Goal: Transaction & Acquisition: Purchase product/service

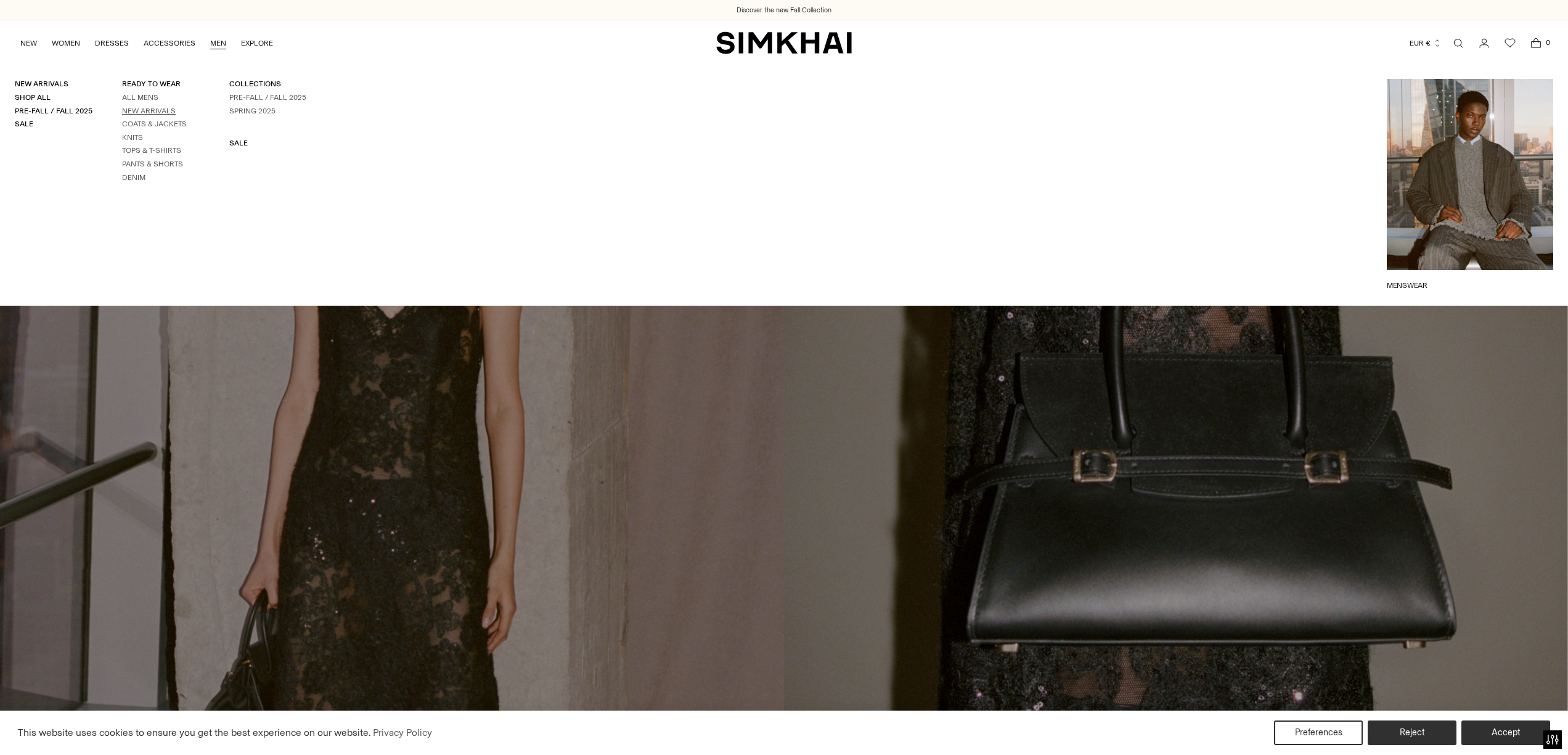
click at [141, 110] on link "New Arrivals" at bounding box center [149, 110] width 54 height 9
click at [141, 96] on link "All Mens" at bounding box center [140, 97] width 36 height 9
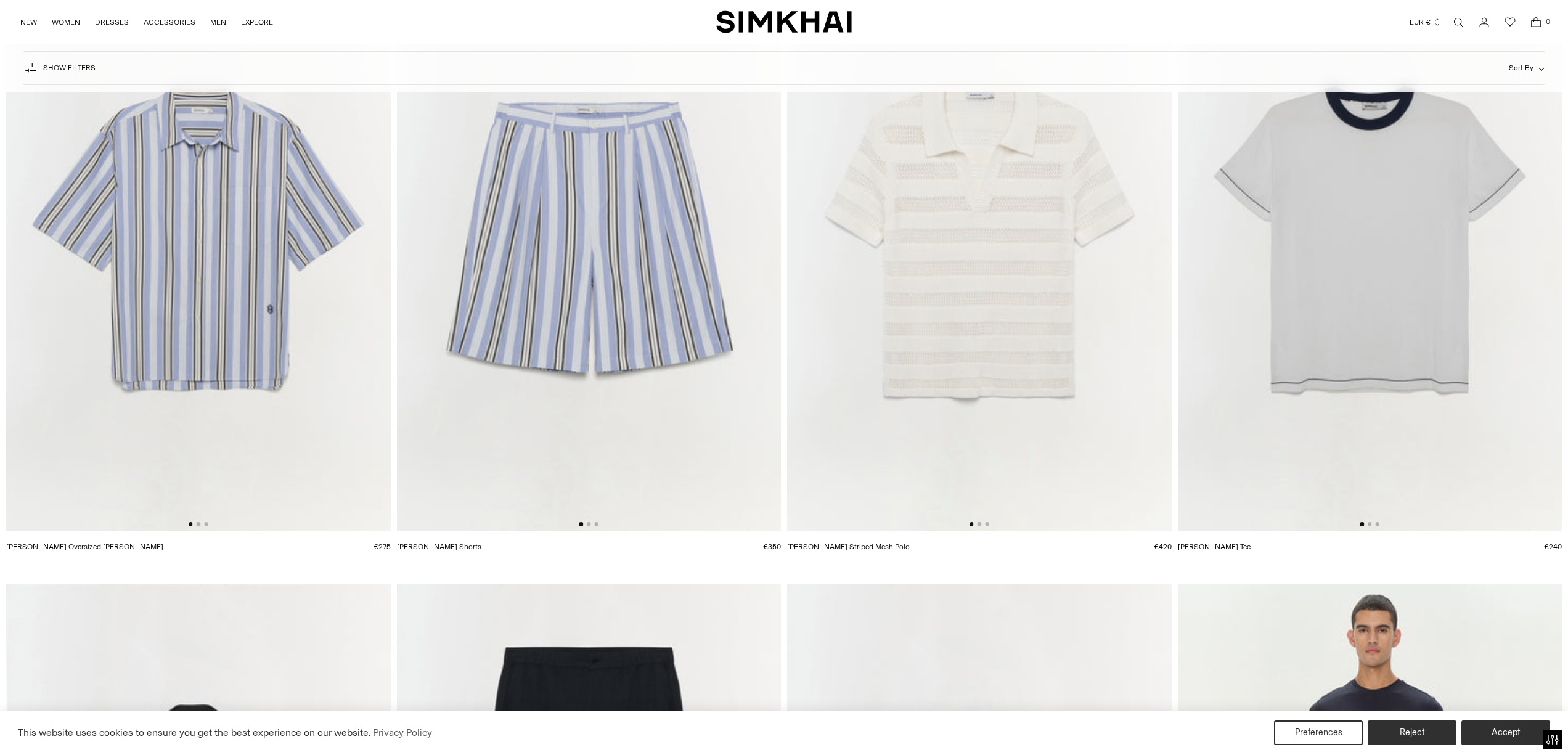
scroll to position [2281, 0]
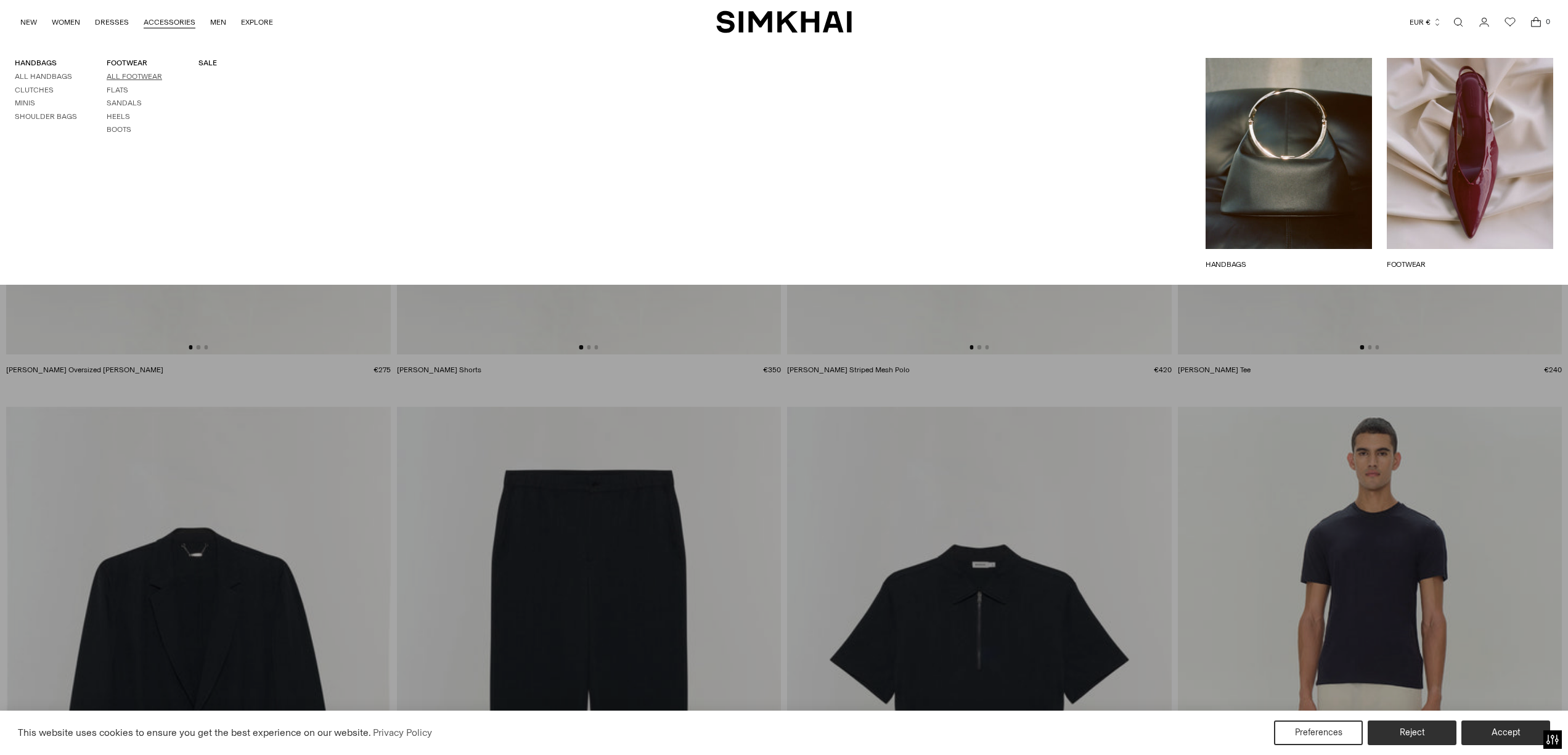
click at [142, 75] on link "All Footwear" at bounding box center [134, 76] width 56 height 9
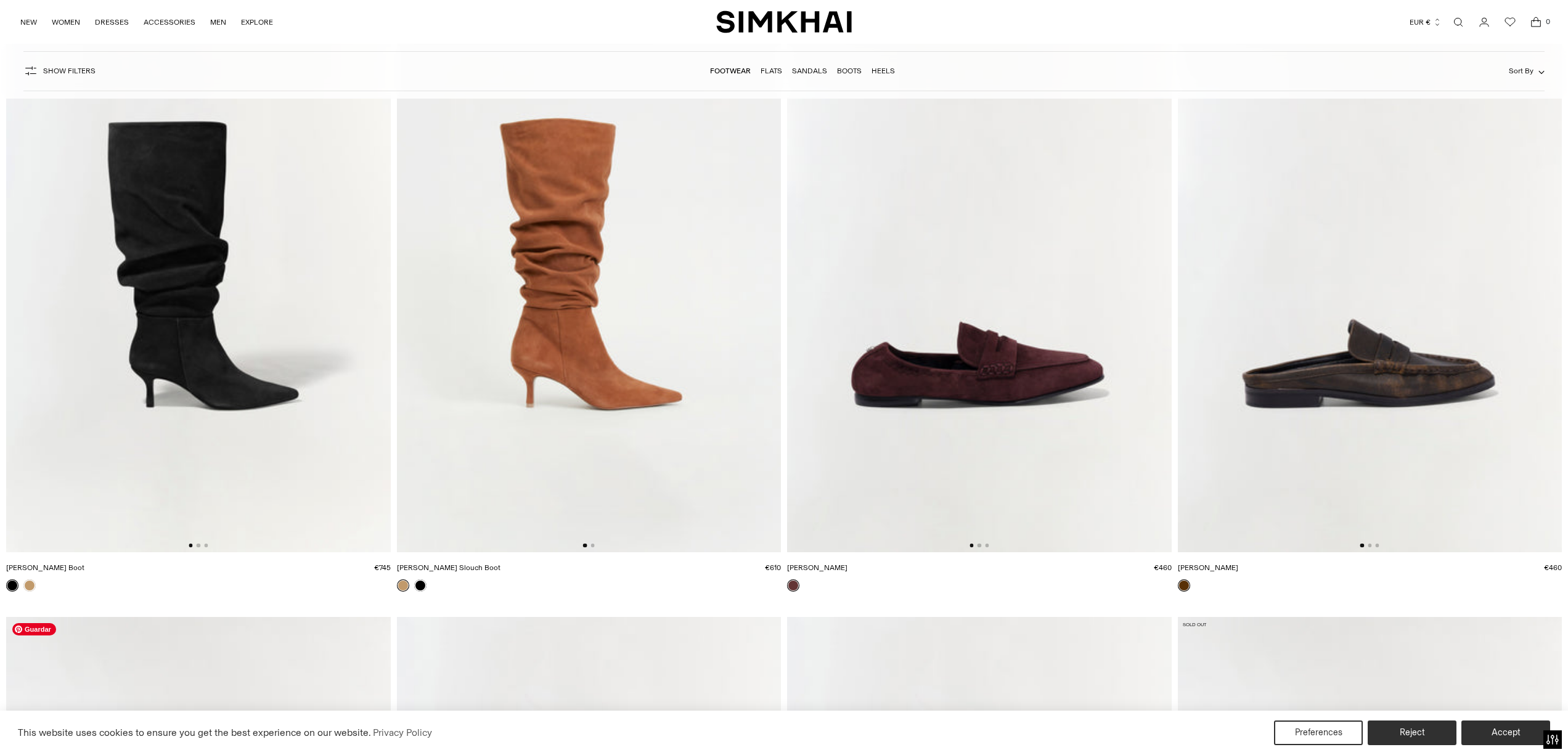
scroll to position [2758, 0]
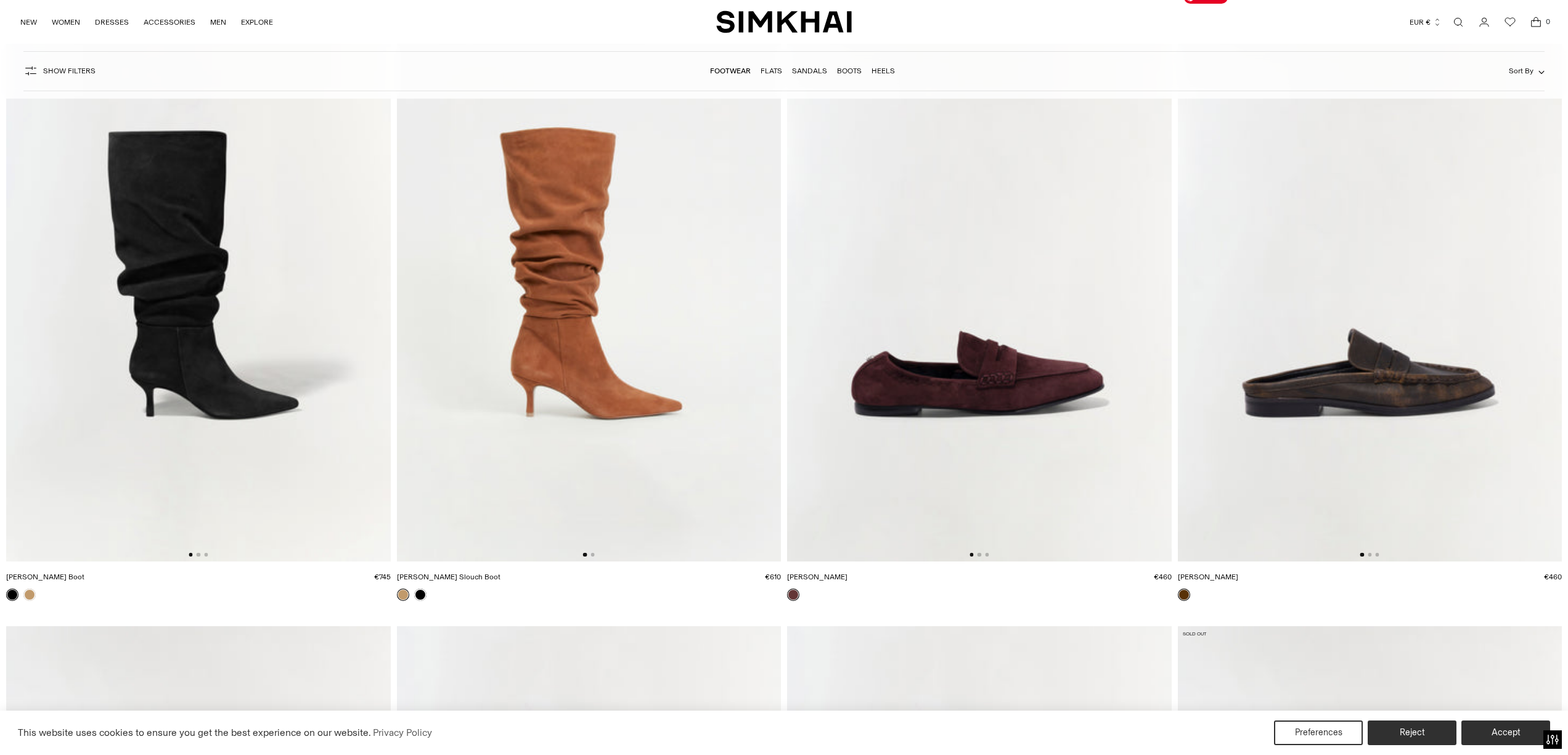
click at [1360, 402] on img at bounding box center [1369, 273] width 384 height 577
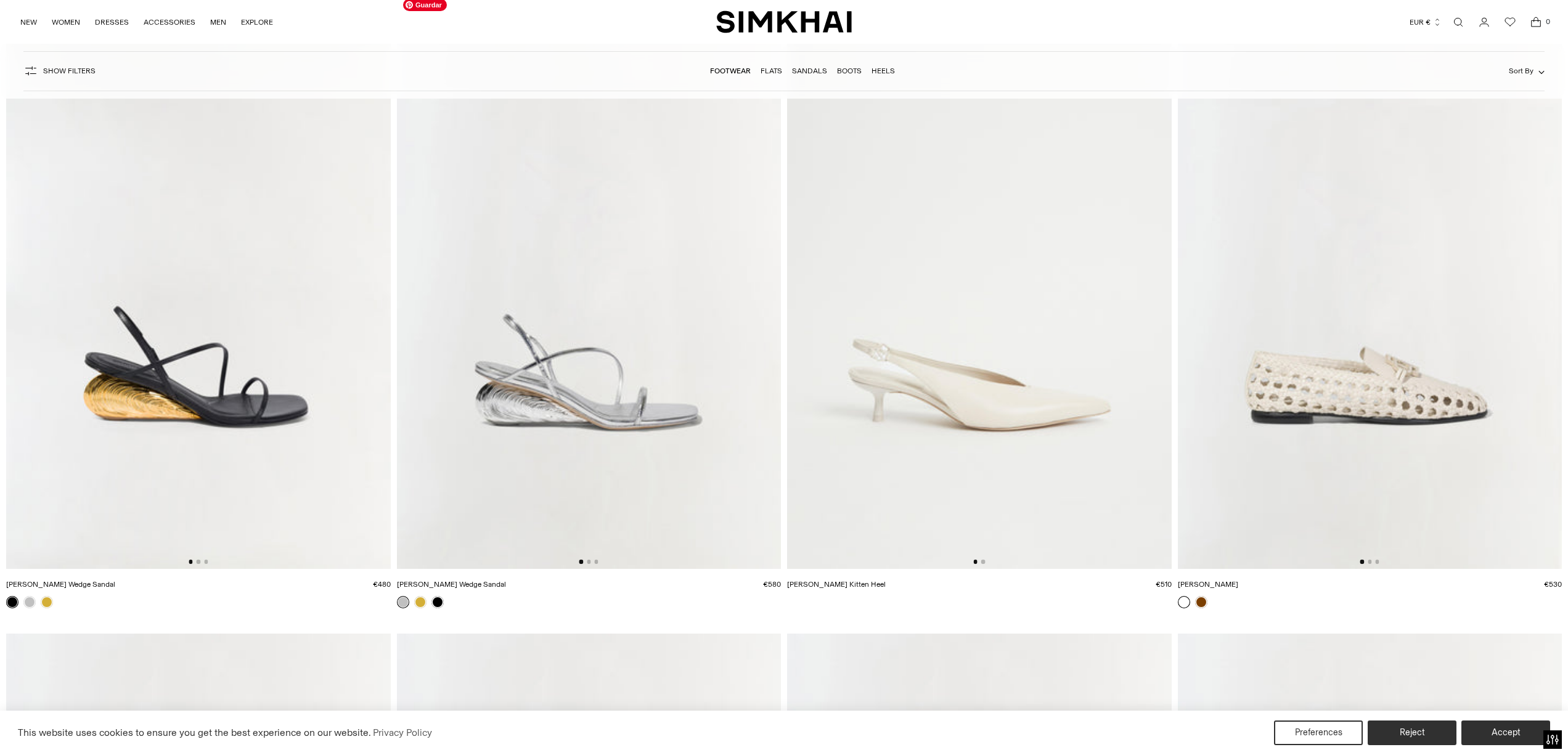
scroll to position [4678, 0]
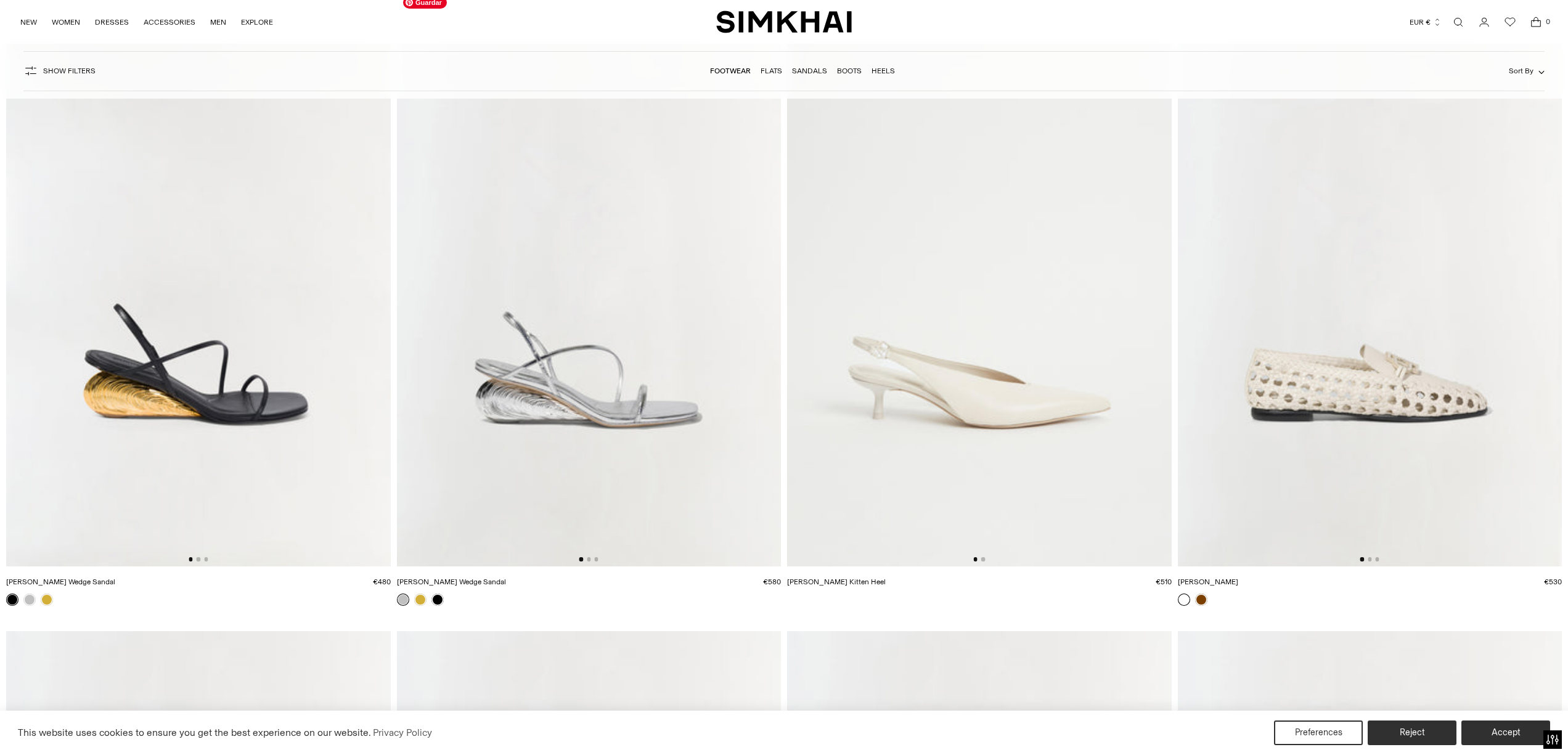
click at [519, 390] on img at bounding box center [589, 278] width 384 height 577
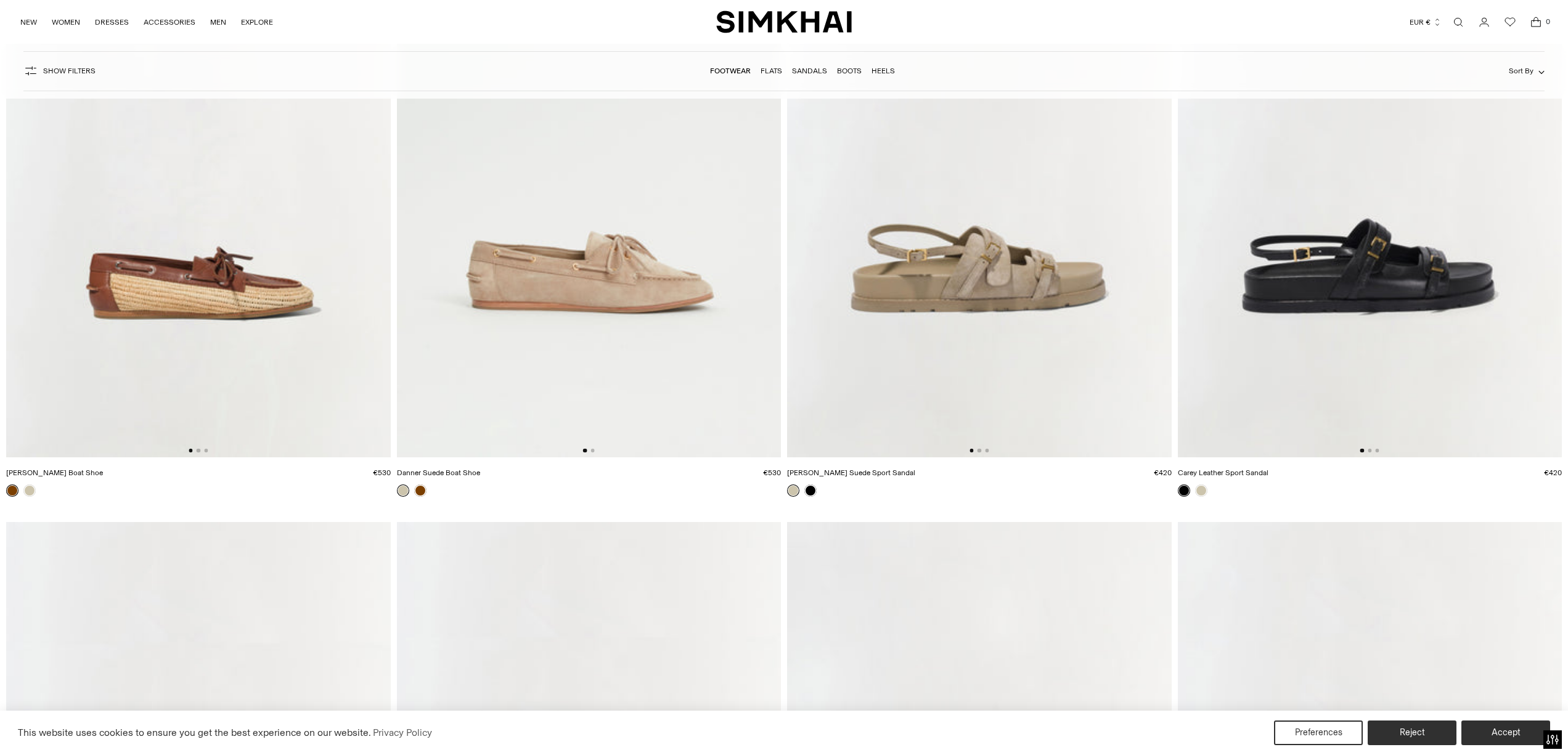
scroll to position [6070, 0]
click at [1399, 272] on img at bounding box center [1369, 169] width 384 height 577
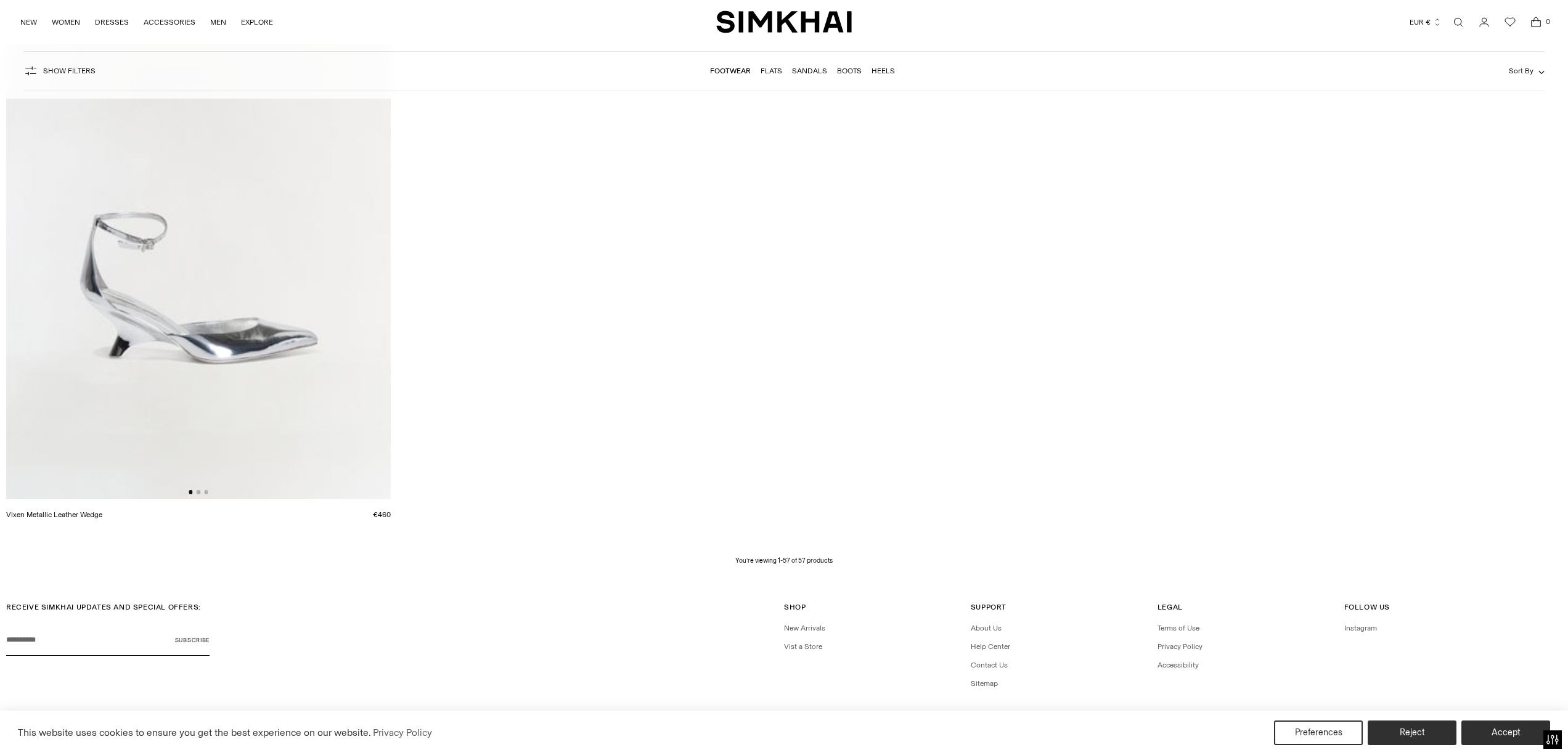
scroll to position [9268, 0]
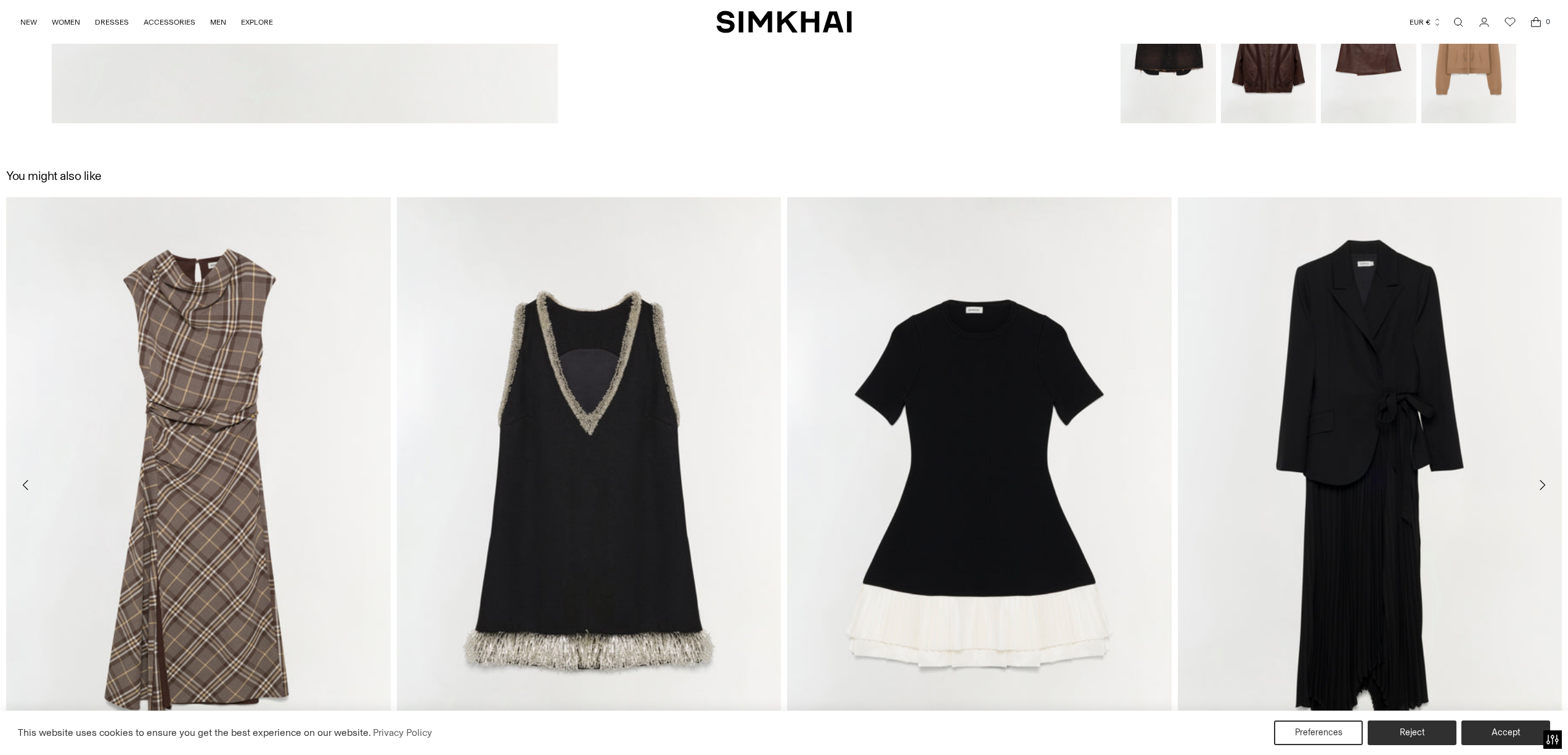
scroll to position [1714, 0]
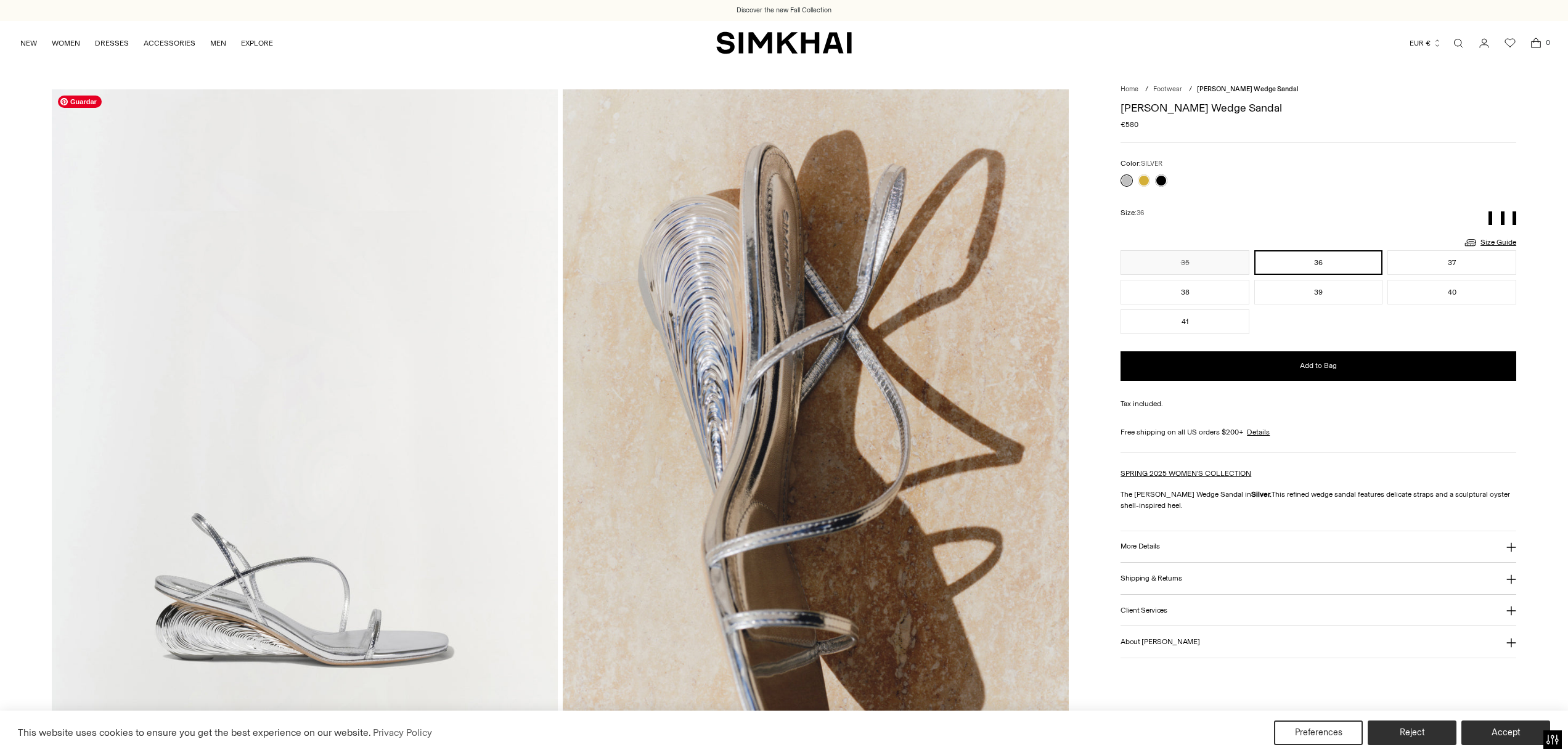
click at [248, 624] on img at bounding box center [304, 469] width 506 height 760
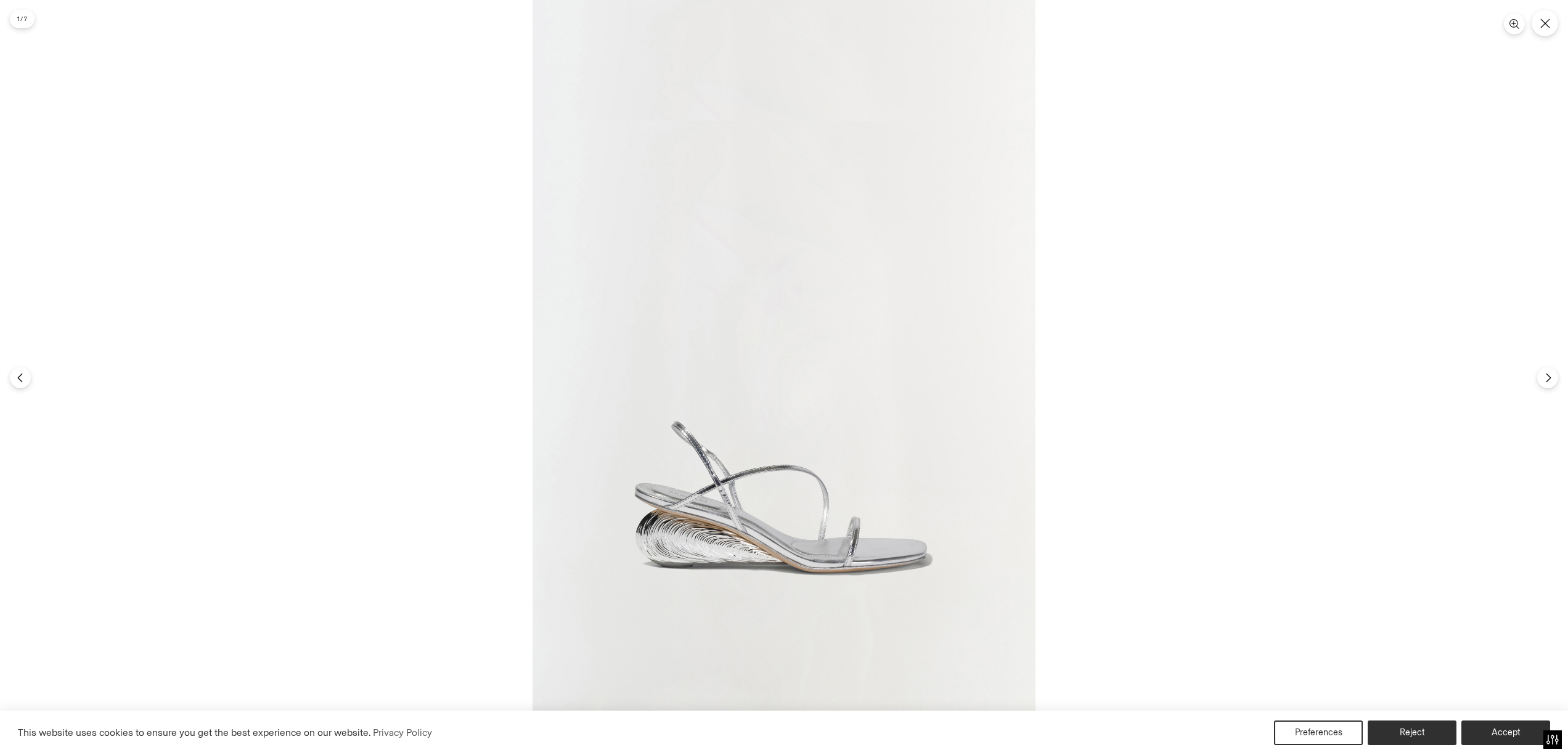
click at [733, 556] on img at bounding box center [783, 377] width 503 height 755
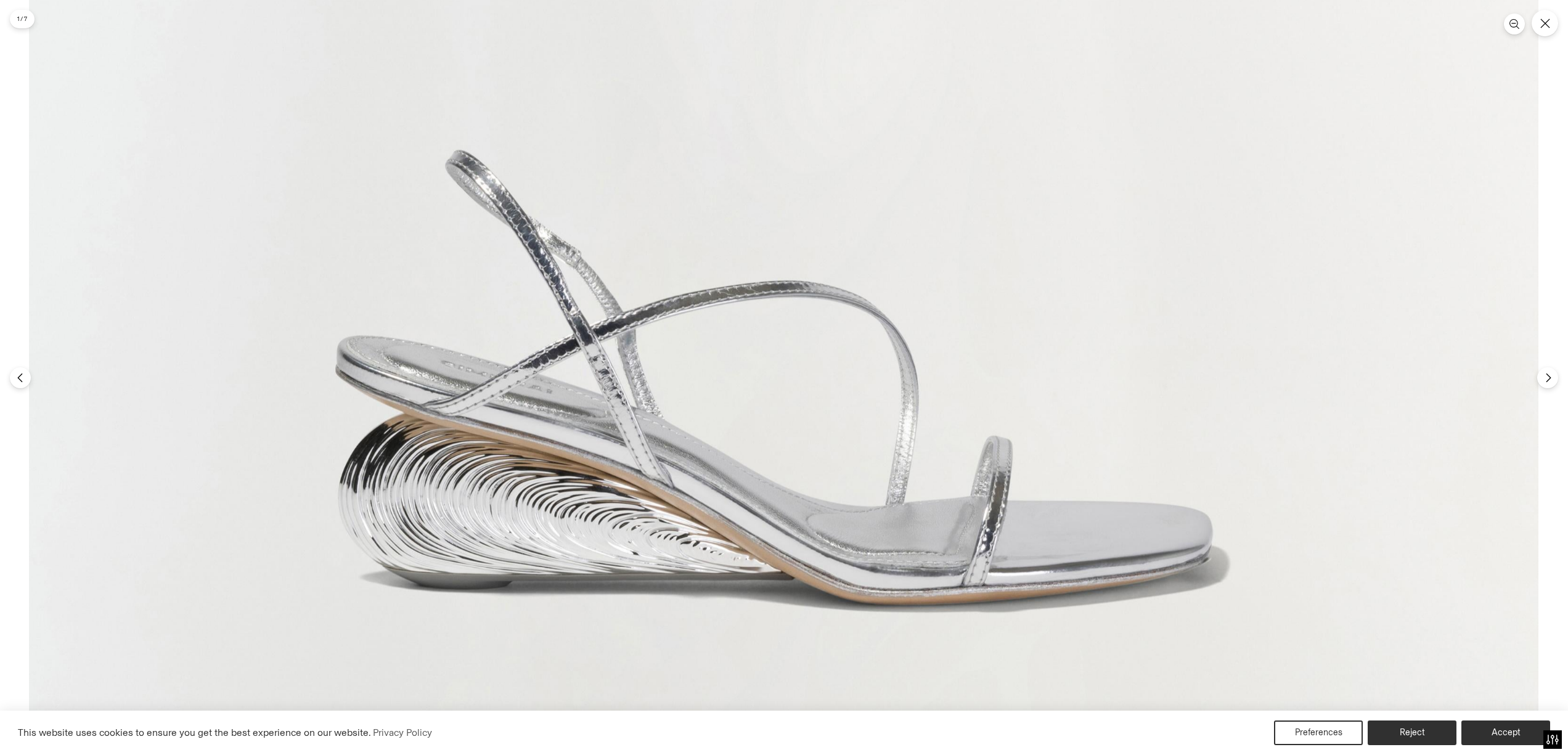
click at [732, 555] on img at bounding box center [783, 19] width 1509 height 2266
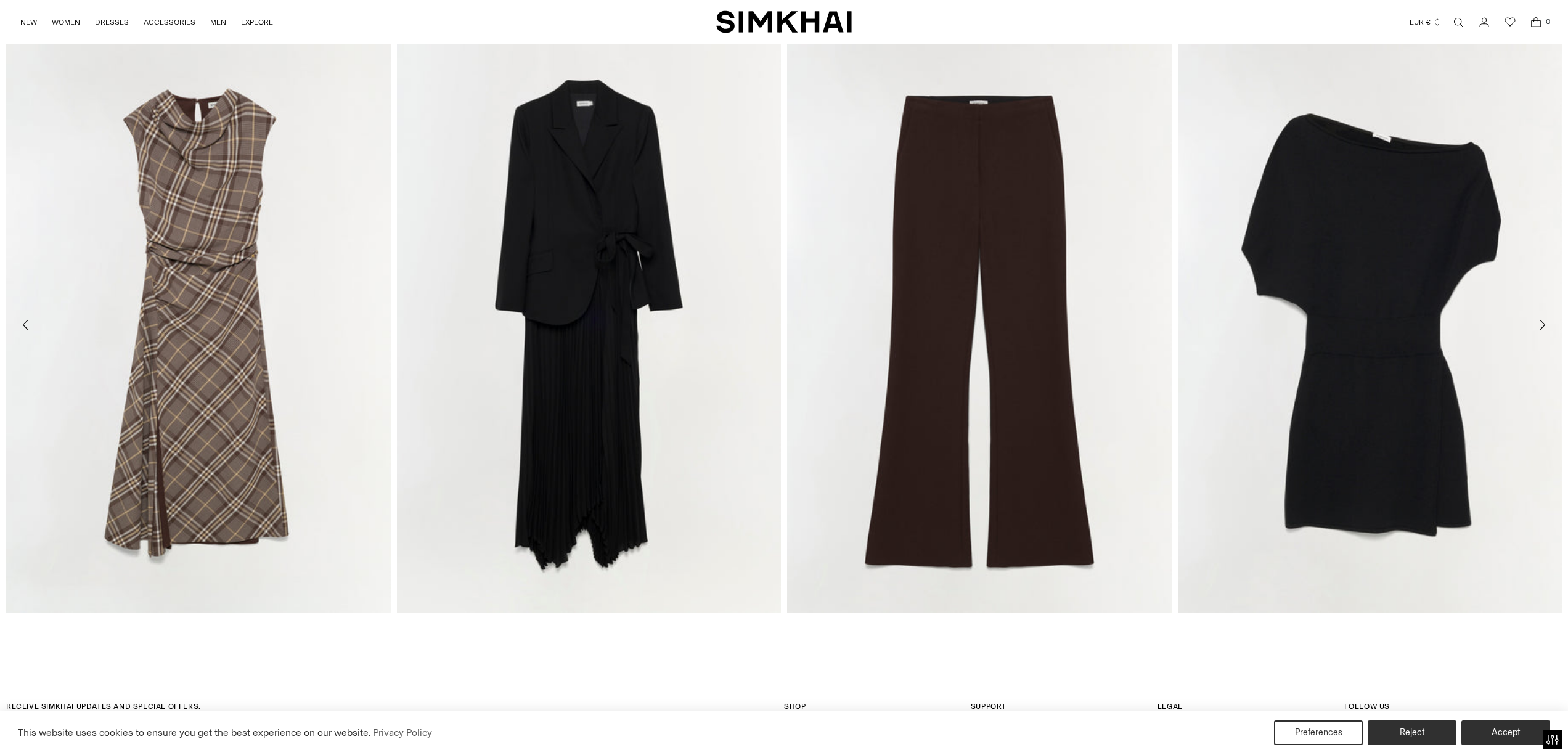
scroll to position [3969, 0]
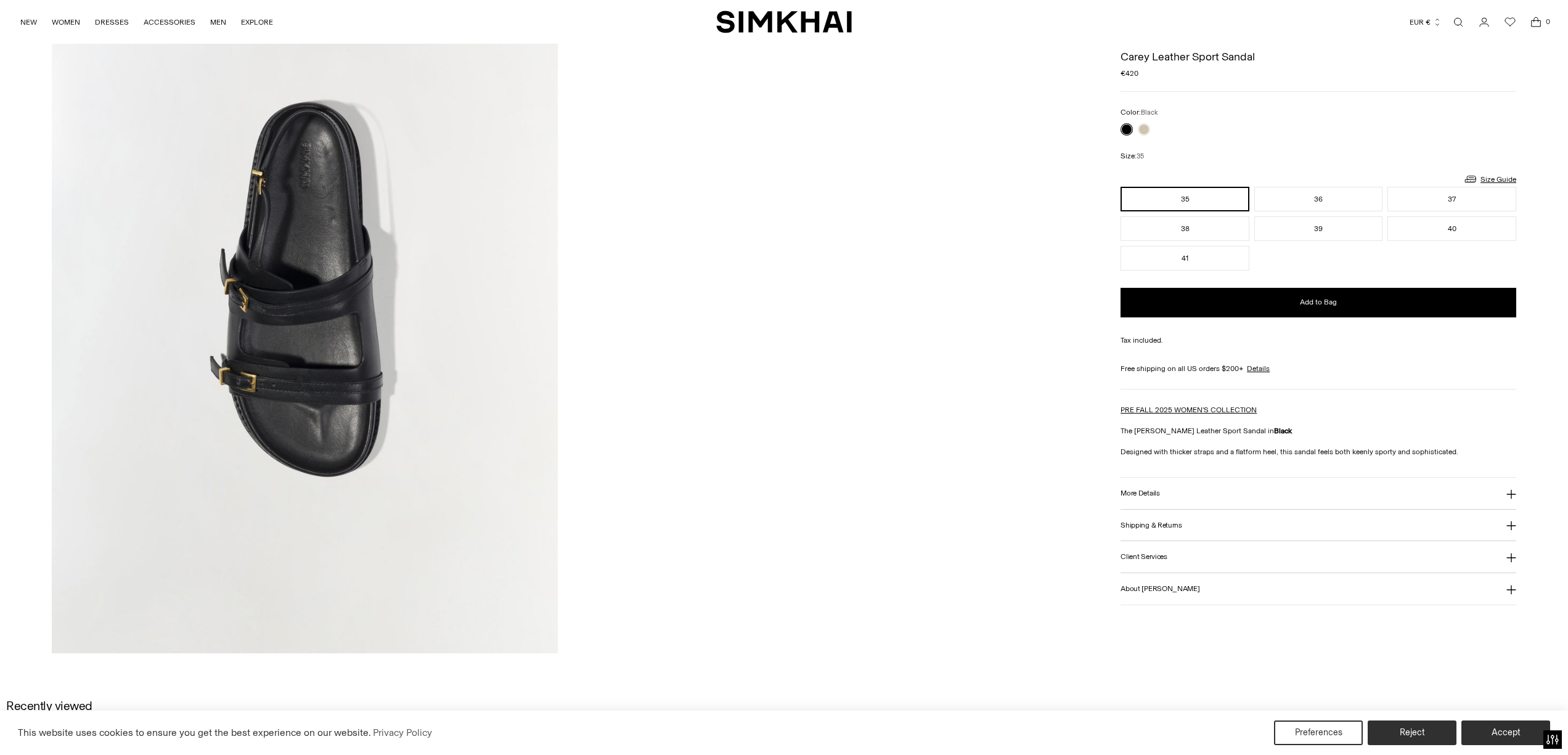
scroll to position [950, 0]
